Goal: Information Seeking & Learning: Learn about a topic

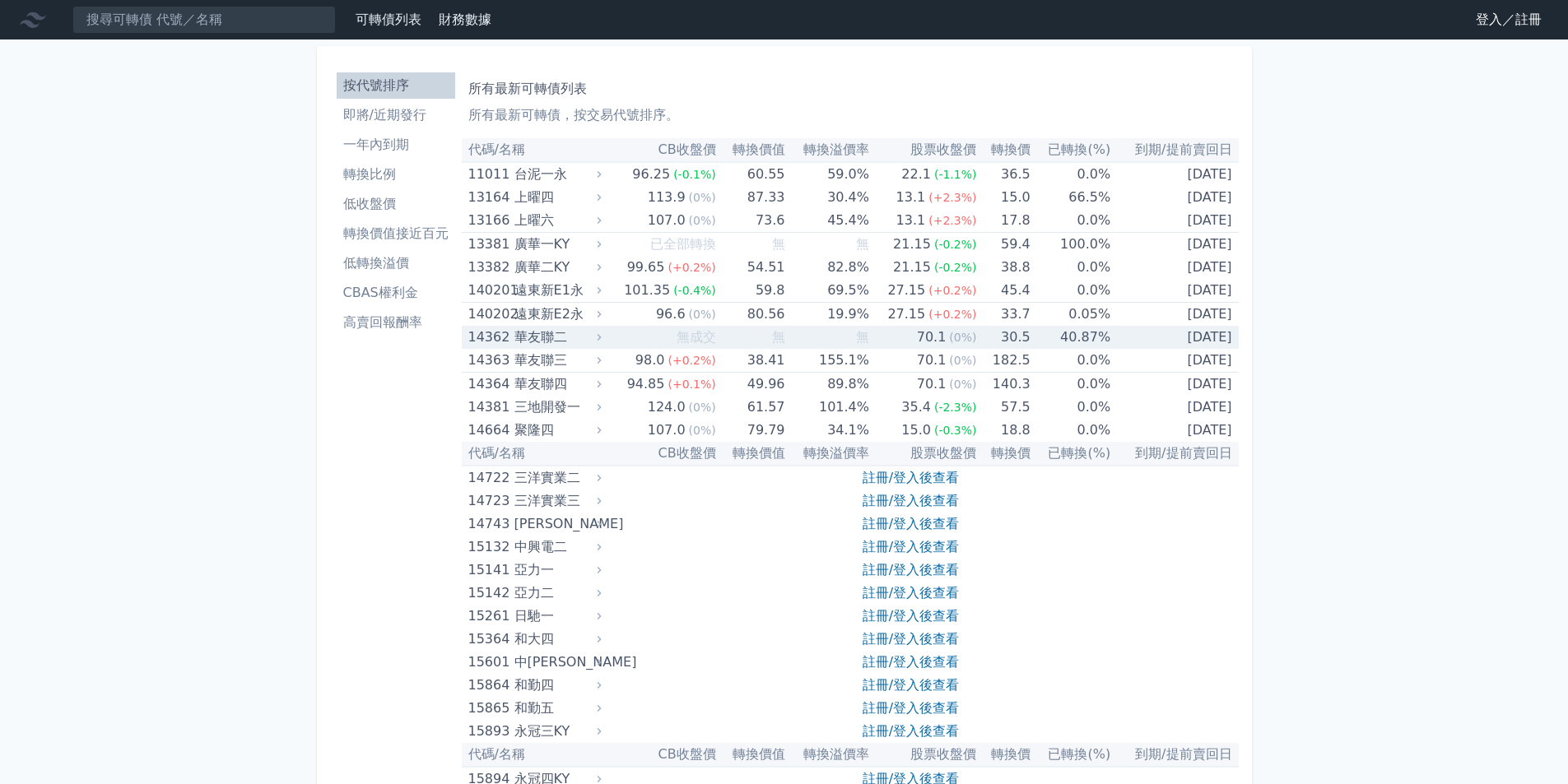
click at [566, 338] on div "華友聯二" at bounding box center [556, 337] width 84 height 23
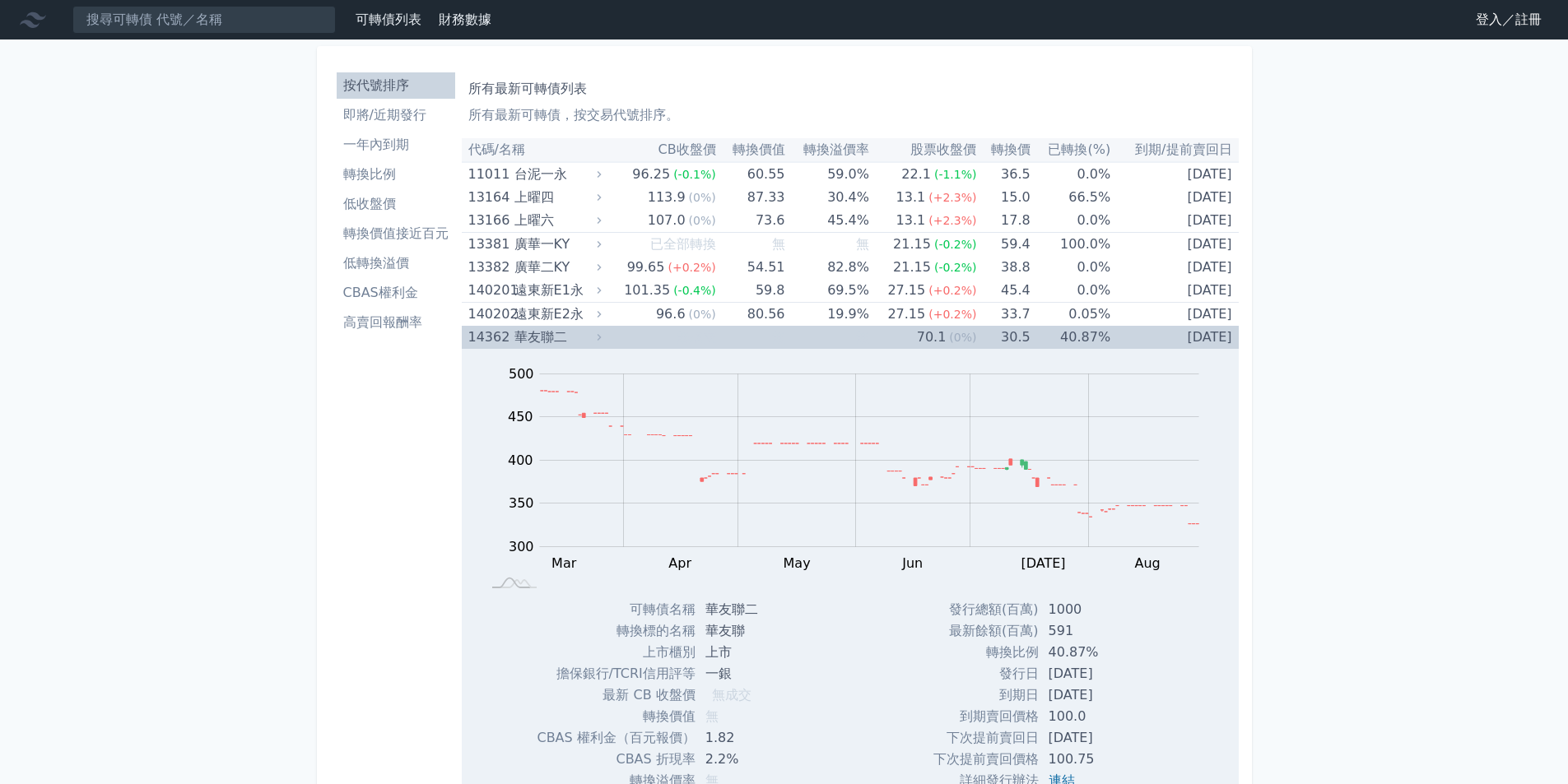
click at [566, 338] on div "華友聯二" at bounding box center [556, 337] width 84 height 23
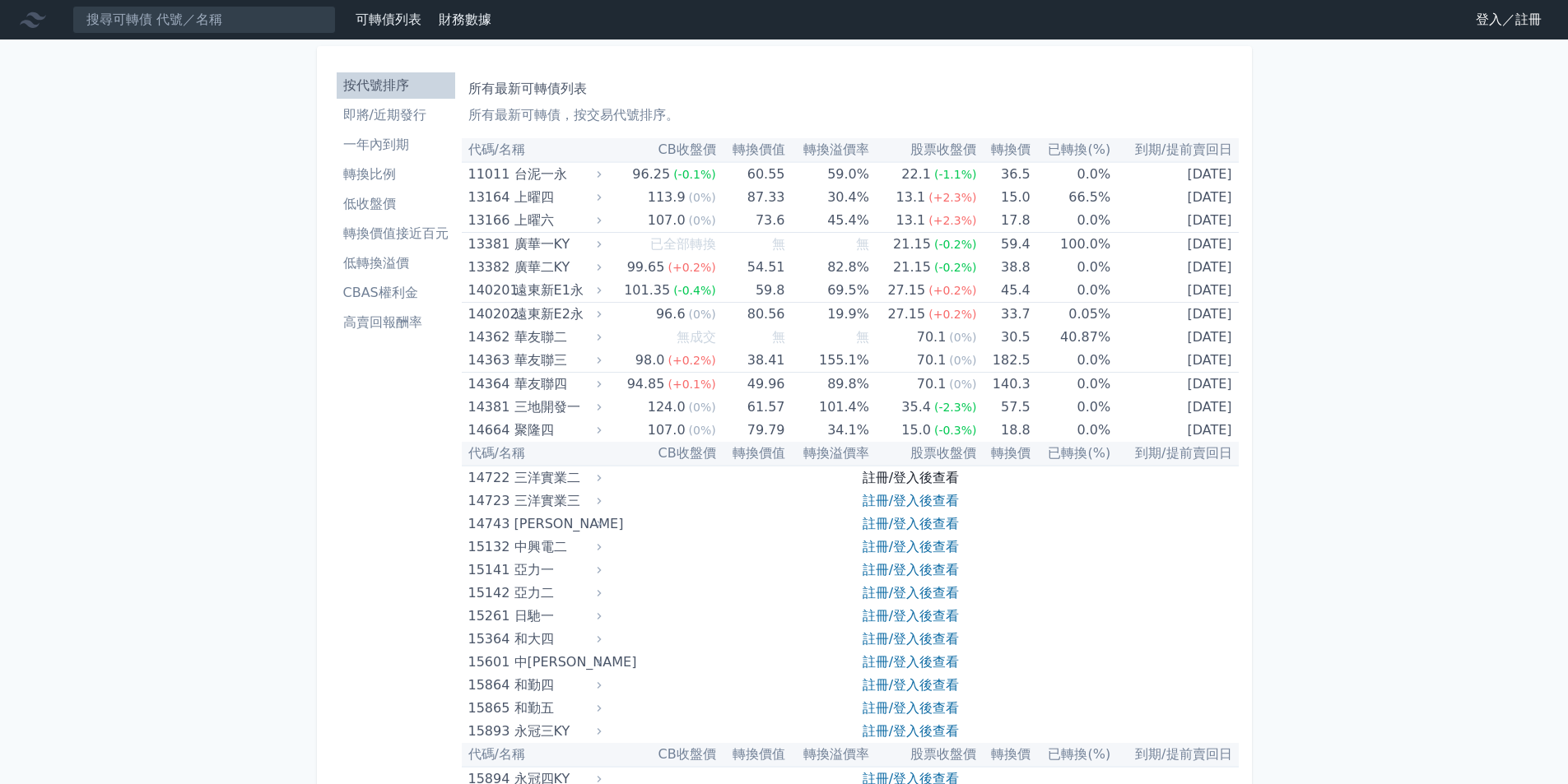
click at [914, 477] on link "註冊/登入後查看" at bounding box center [910, 477] width 96 height 16
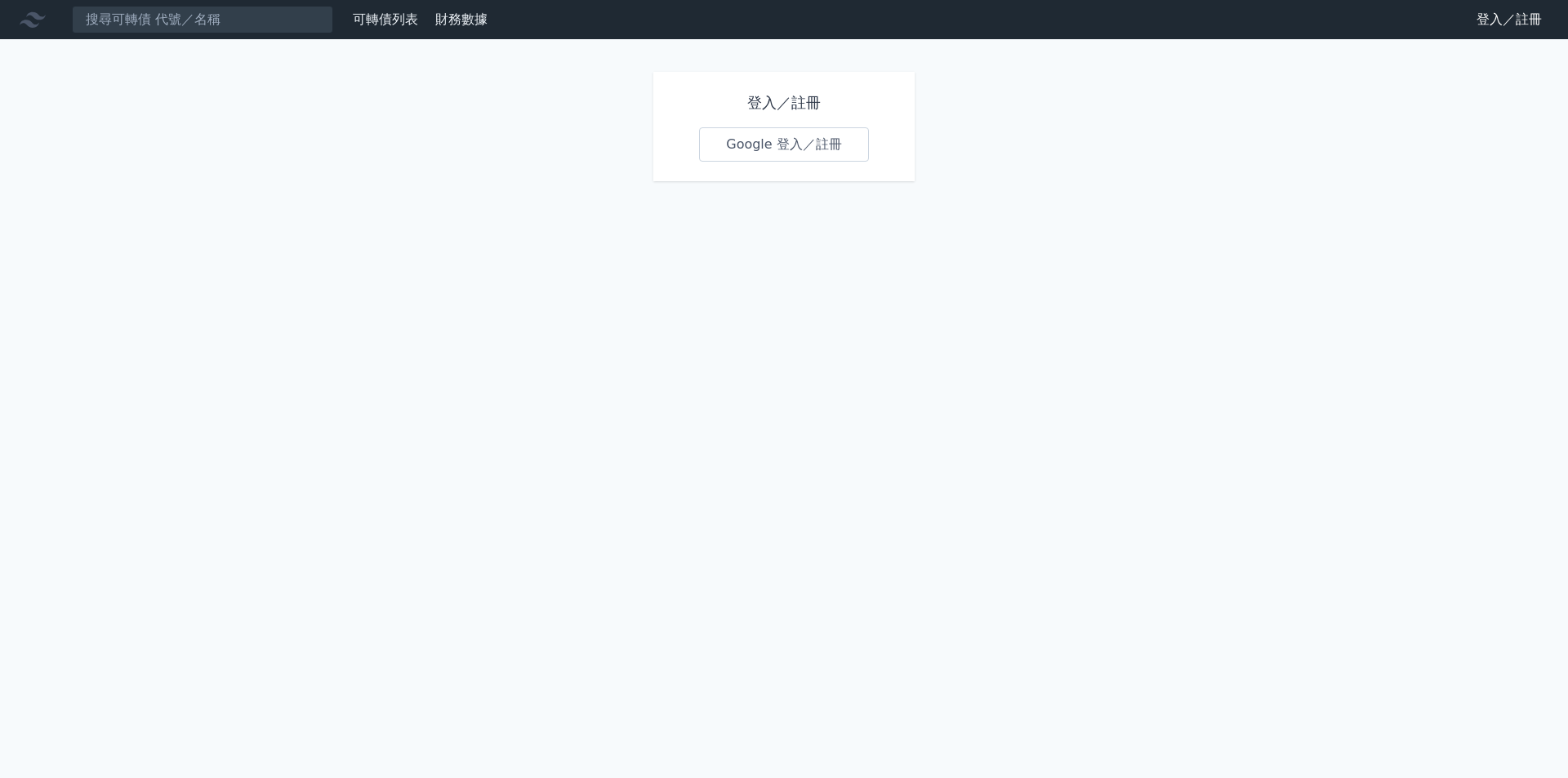
click at [780, 143] on link "Google 登入／註冊" at bounding box center [784, 145] width 169 height 35
click at [783, 147] on link "Google 登入／註冊" at bounding box center [784, 145] width 169 height 35
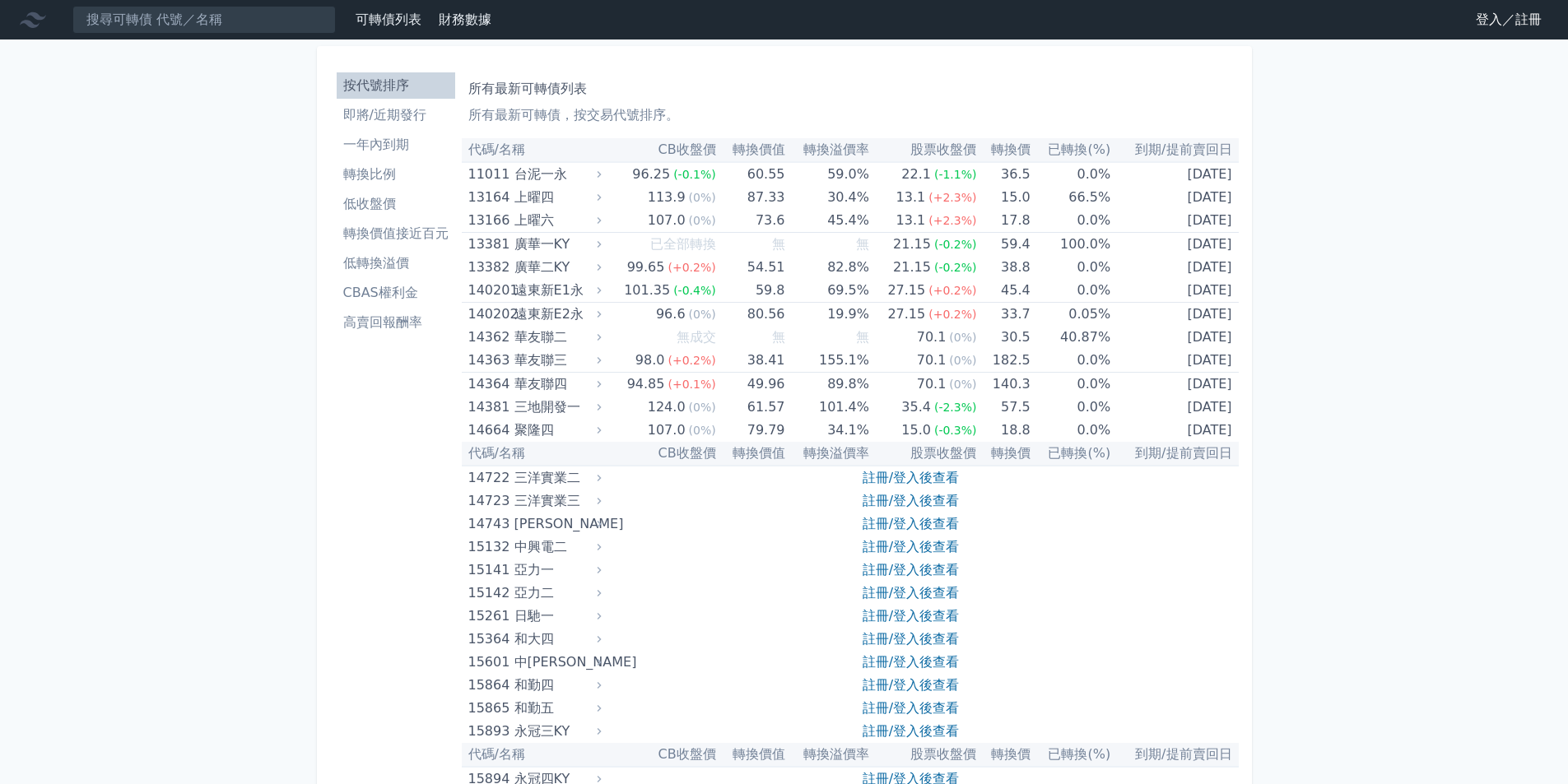
click at [385, 118] on li "即將/近期發行" at bounding box center [396, 116] width 118 height 20
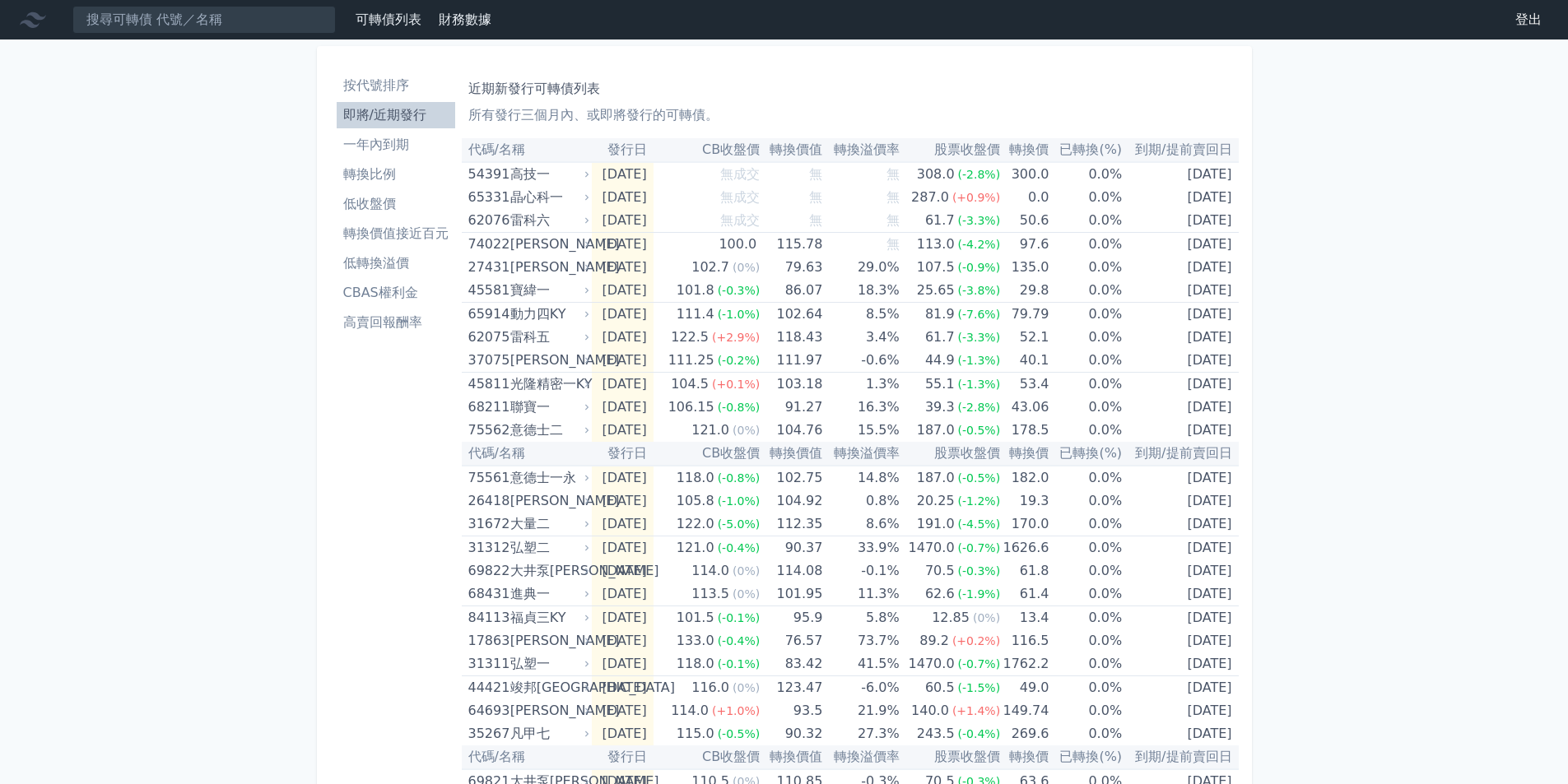
click at [374, 84] on li "按代號排序" at bounding box center [396, 85] width 118 height 20
